Goal: Information Seeking & Learning: Learn about a topic

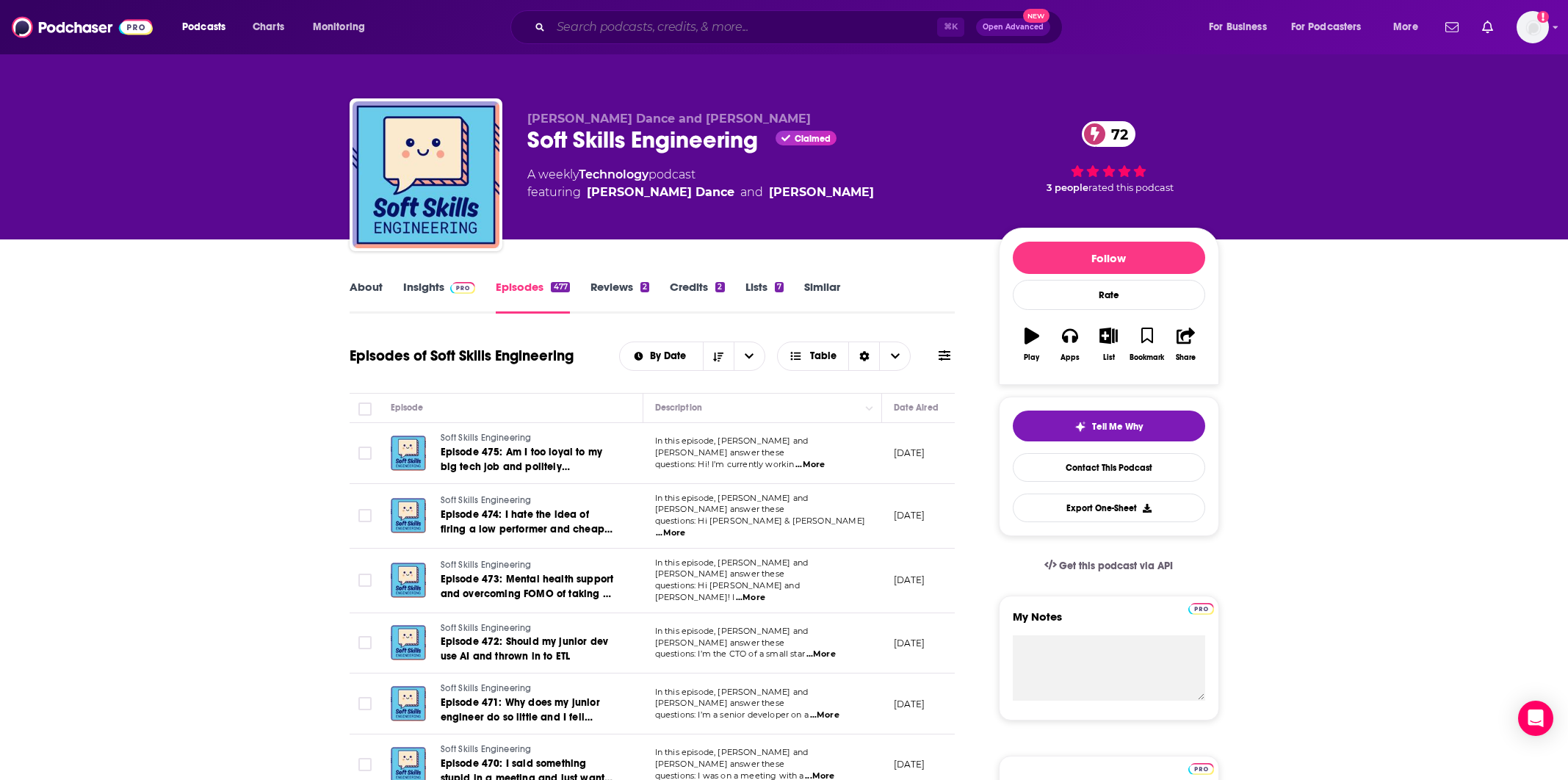
click at [683, 21] on input "Search podcasts, credits, & more..." at bounding box center [744, 27] width 386 height 24
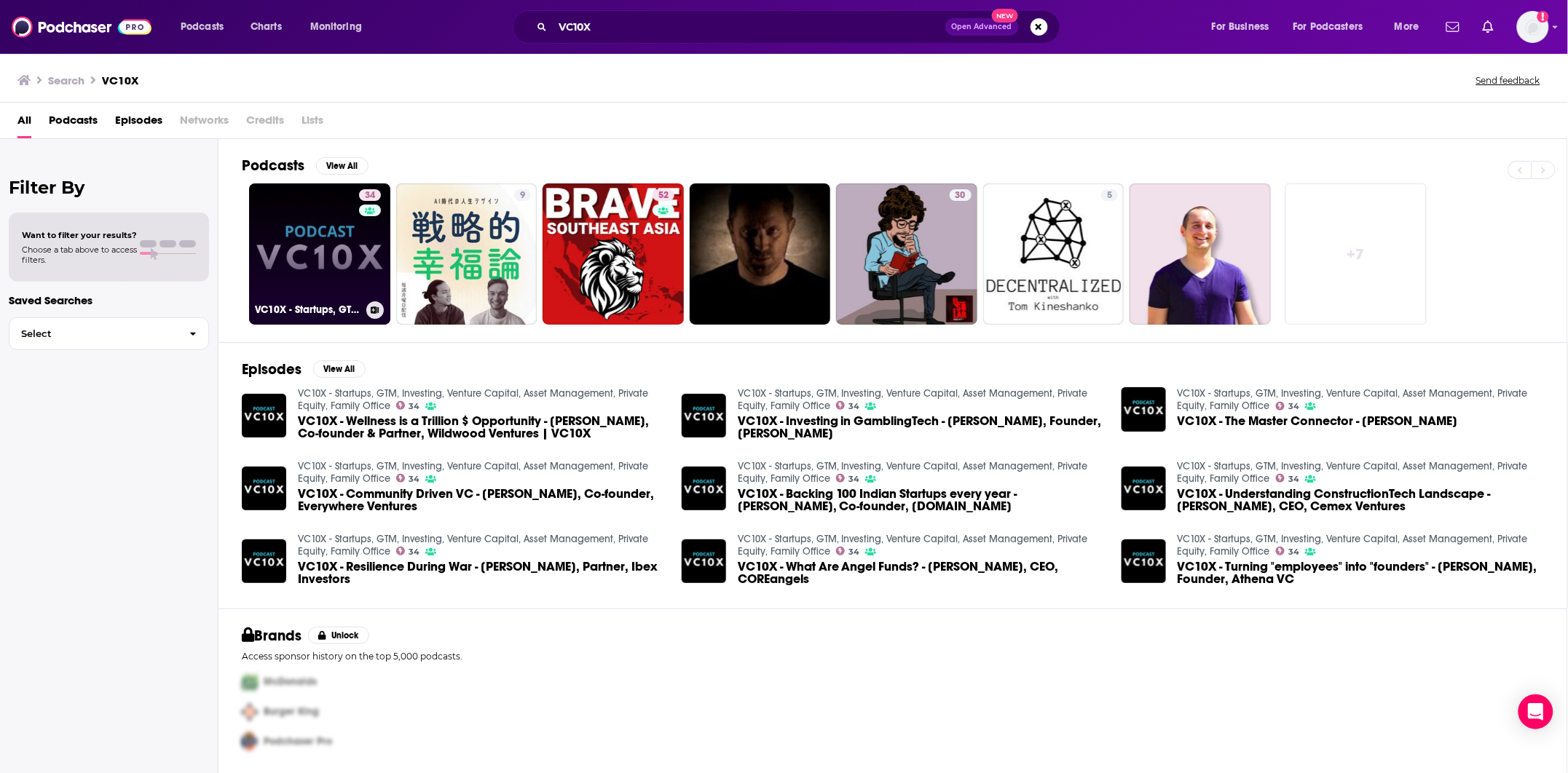
click at [338, 242] on link "34 VC10X - Startups, GTM, Investing, Venture Capital, Asset Management, Private…" at bounding box center [319, 254] width 142 height 142
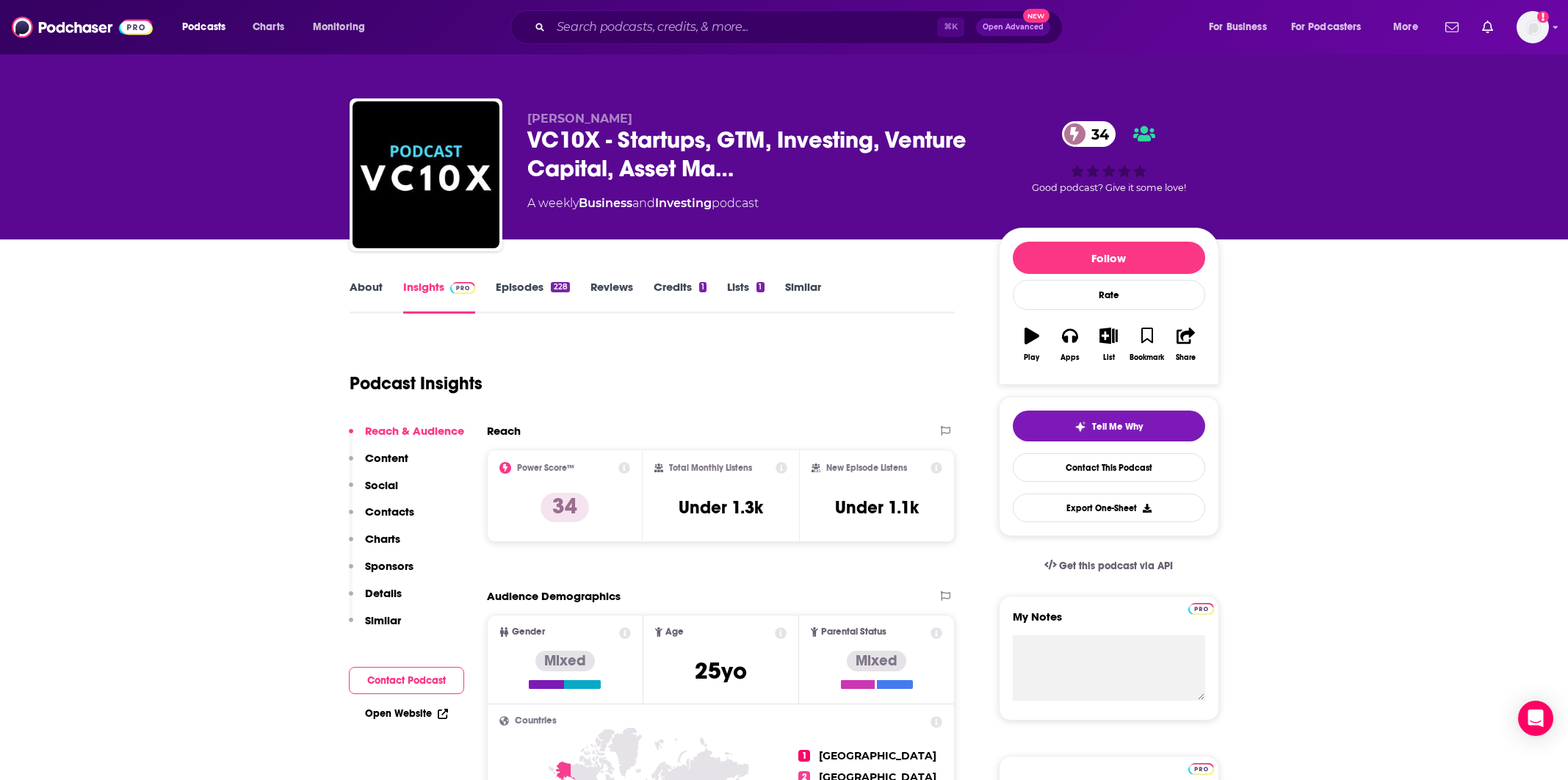
click at [531, 288] on link "Episodes 228" at bounding box center [533, 297] width 73 height 34
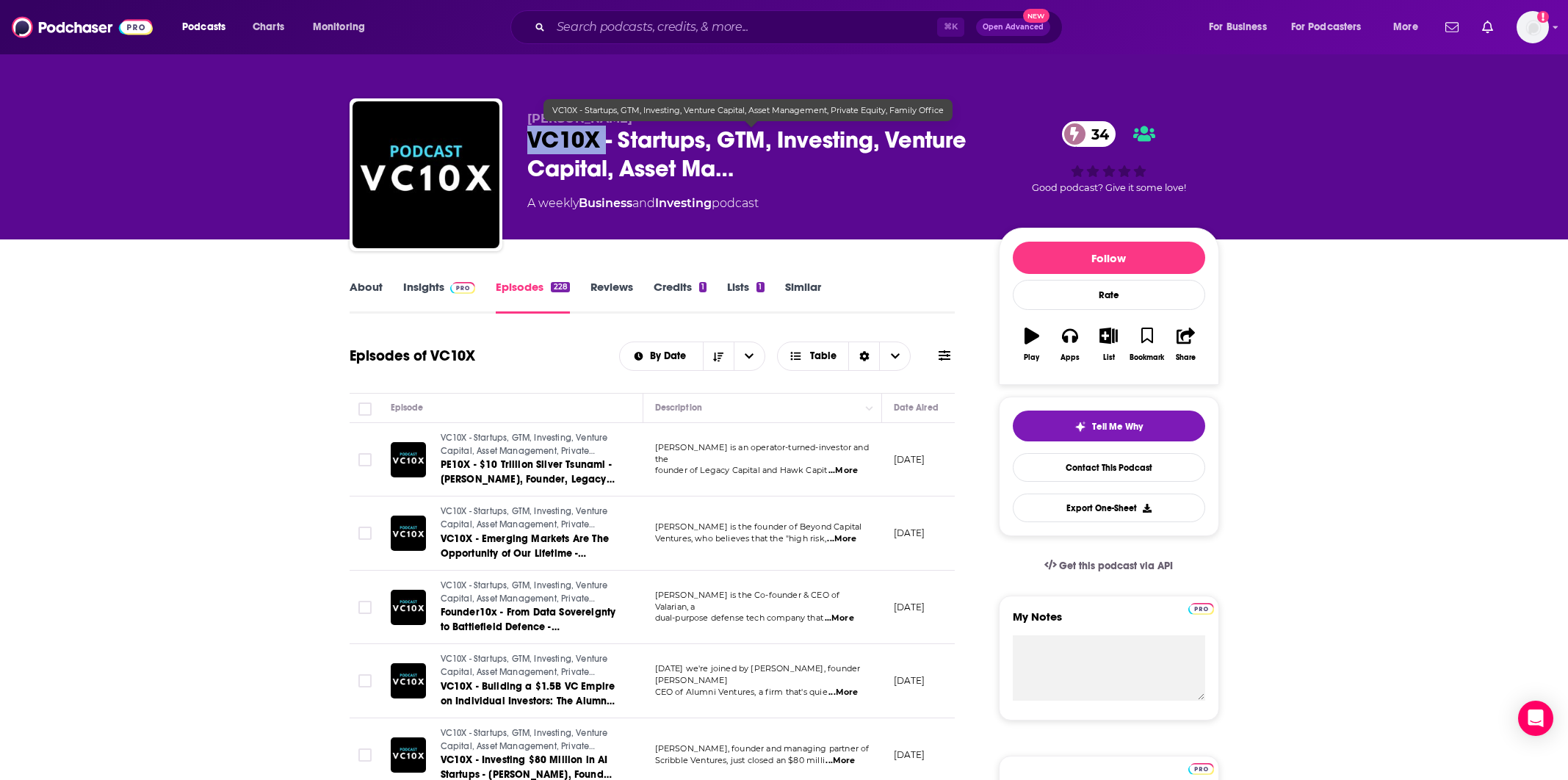
drag, startPoint x: 609, startPoint y: 147, endPoint x: 529, endPoint y: 146, distance: 80.0
click at [529, 146] on span "VC10X - Startups, GTM, Investing, Venture Capital, Asset Ma…" at bounding box center [752, 154] width 449 height 58
copy h2 "VC10X"
